Goal: Transaction & Acquisition: Purchase product/service

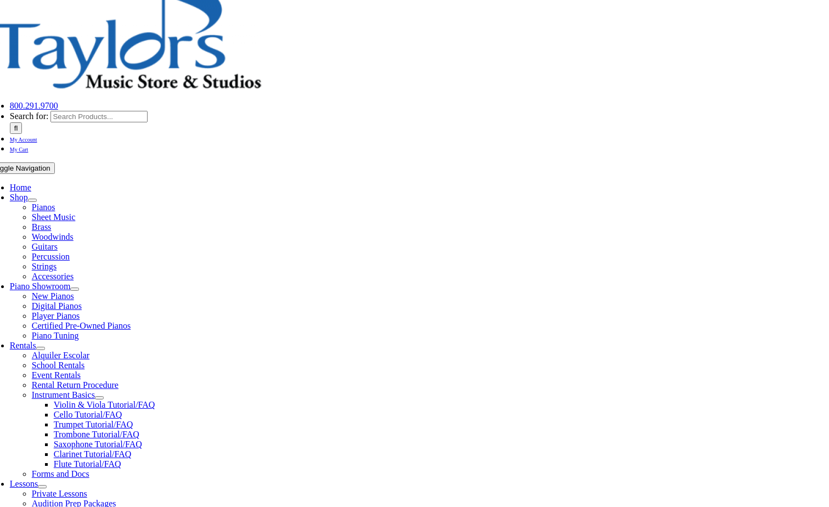
scroll to position [165, 0]
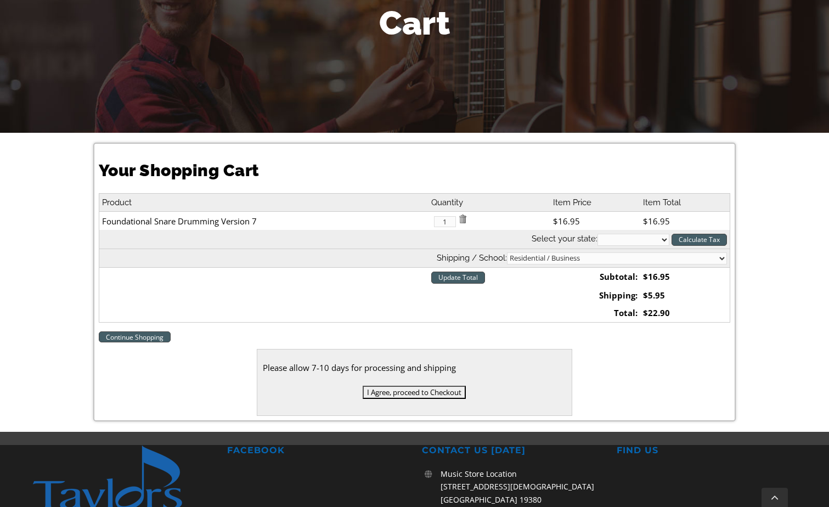
click at [615, 240] on select "Alabama Alaska Arizona Arkansas California Colorado Connecticut Delaware D. C. …" at bounding box center [634, 240] width 72 height 12
select select "PA"
click at [598, 234] on select "Alabama Alaska Arizona Arkansas California Colorado Connecticut Delaware D. C. …" at bounding box center [634, 240] width 72 height 12
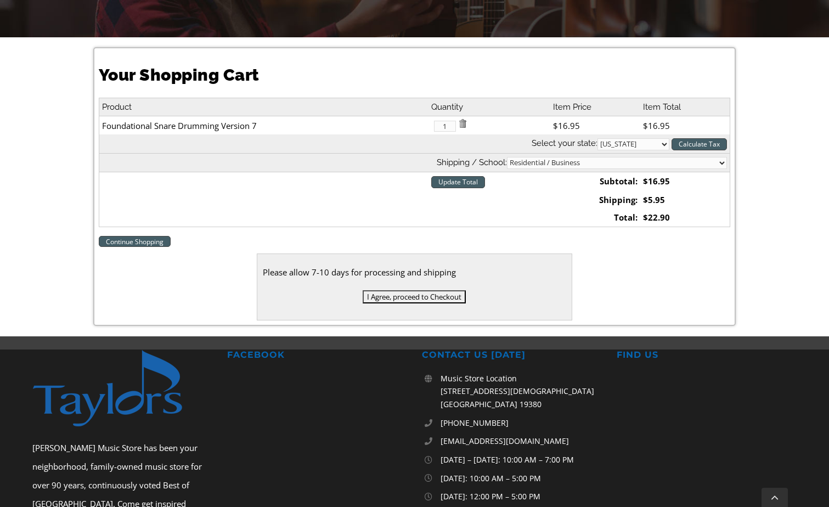
scroll to position [274, 0]
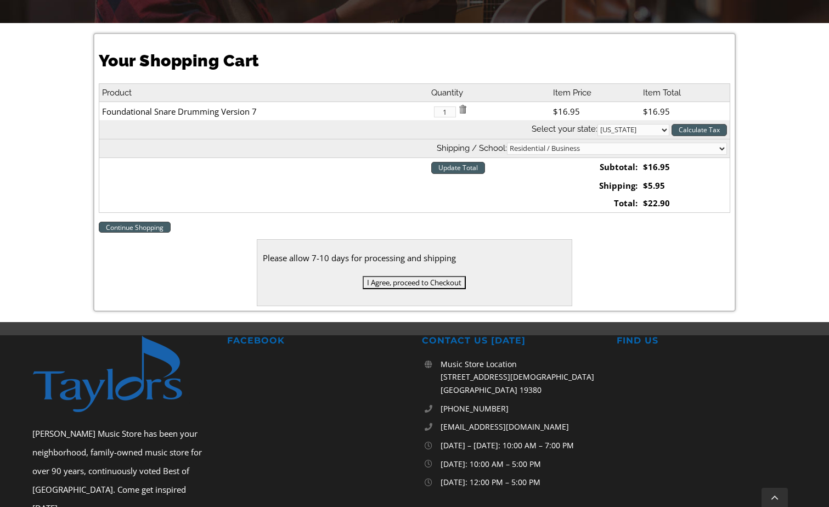
click at [419, 279] on input "I Agree, proceed to Checkout" at bounding box center [414, 282] width 103 height 13
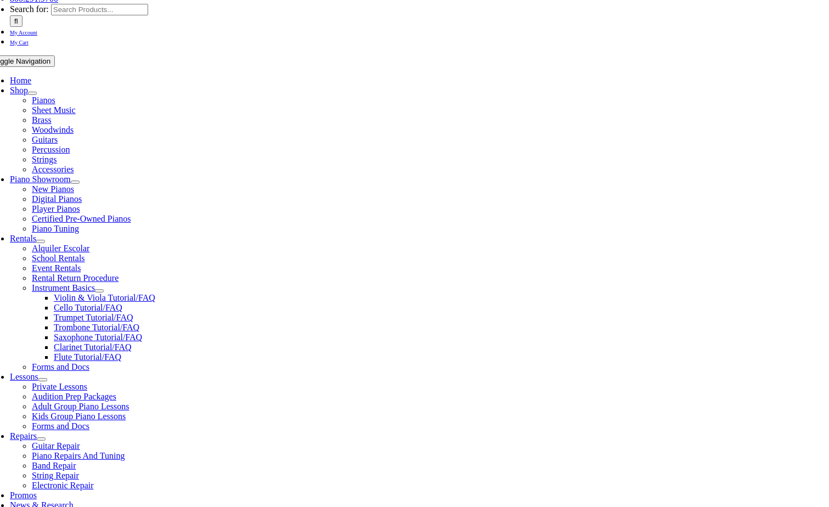
scroll to position [165, 0]
type input "[EMAIL_ADDRESS][DOMAIN_NAME]"
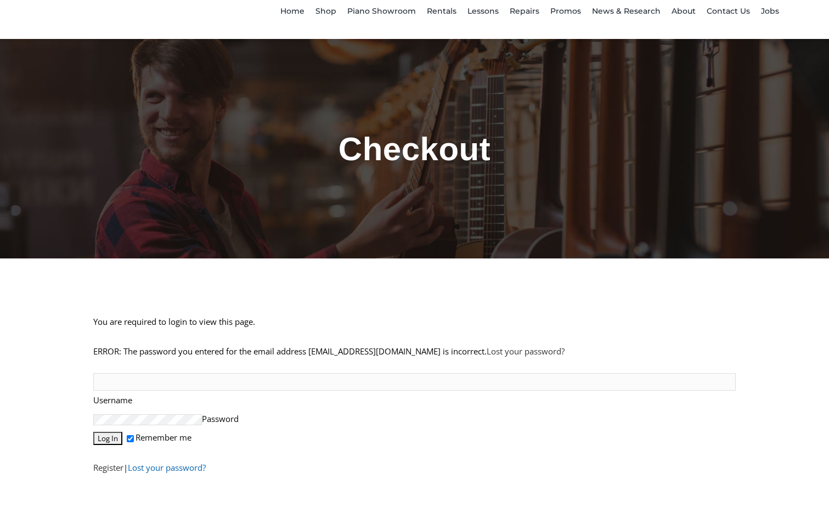
scroll to position [110, 0]
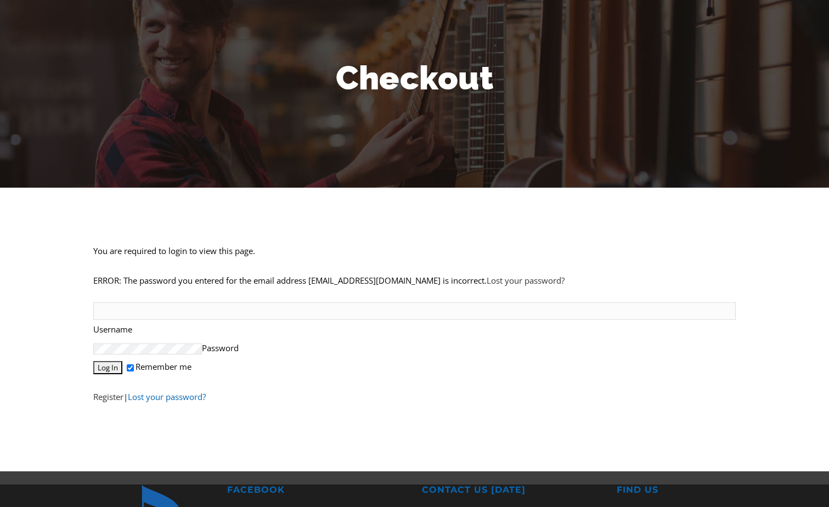
click at [174, 401] on link "Lost your password?" at bounding box center [167, 396] width 78 height 11
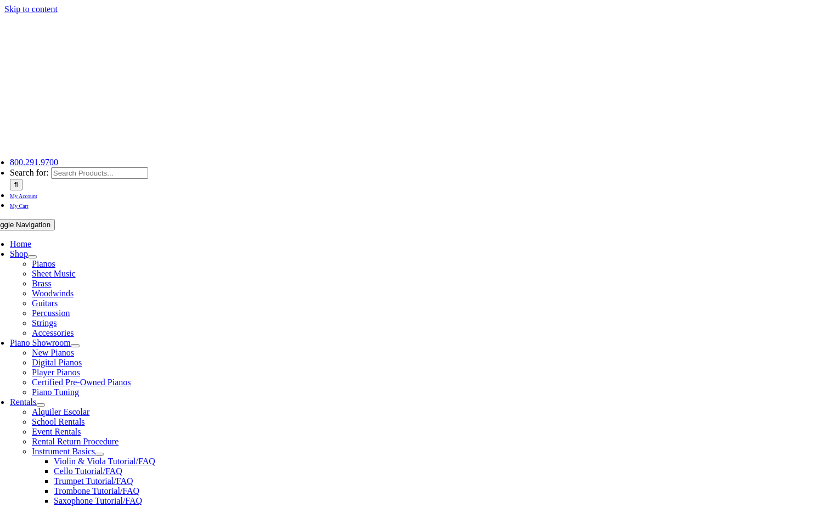
select select "PA"
